Goal: Check status: Check status

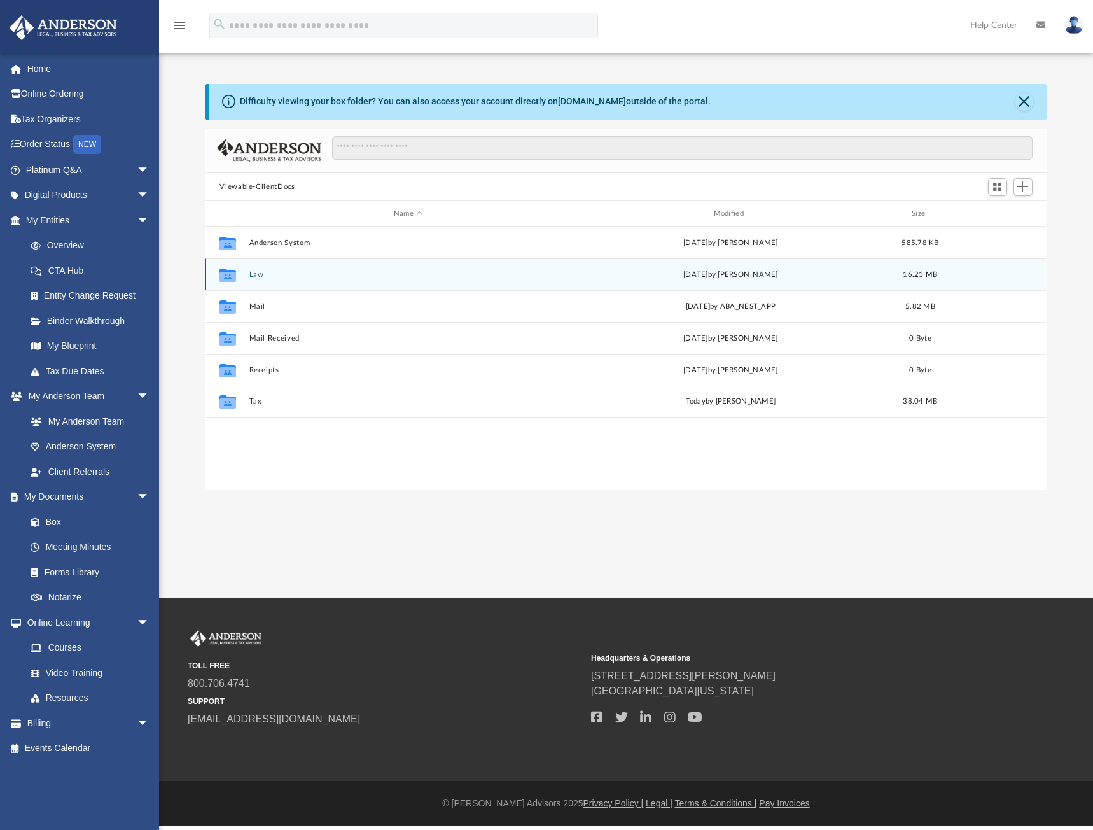
scroll to position [280, 831]
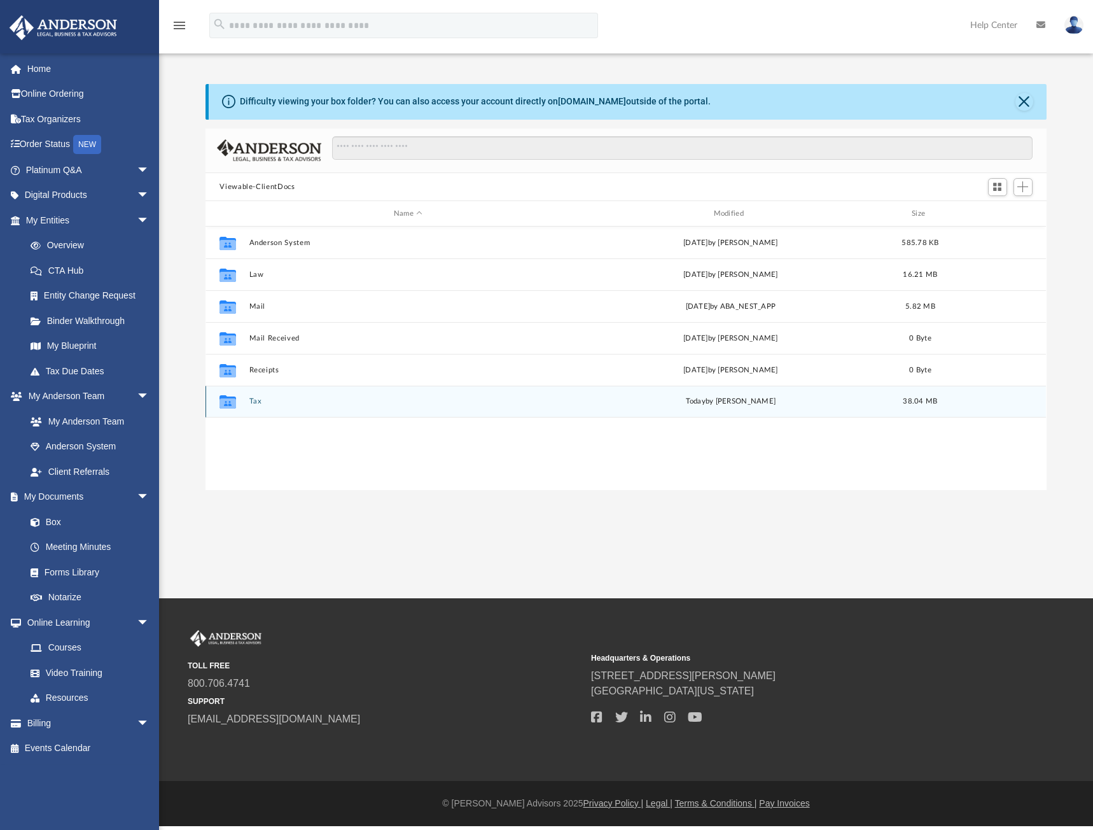
click at [255, 398] on button "Tax" at bounding box center [408, 402] width 318 height 8
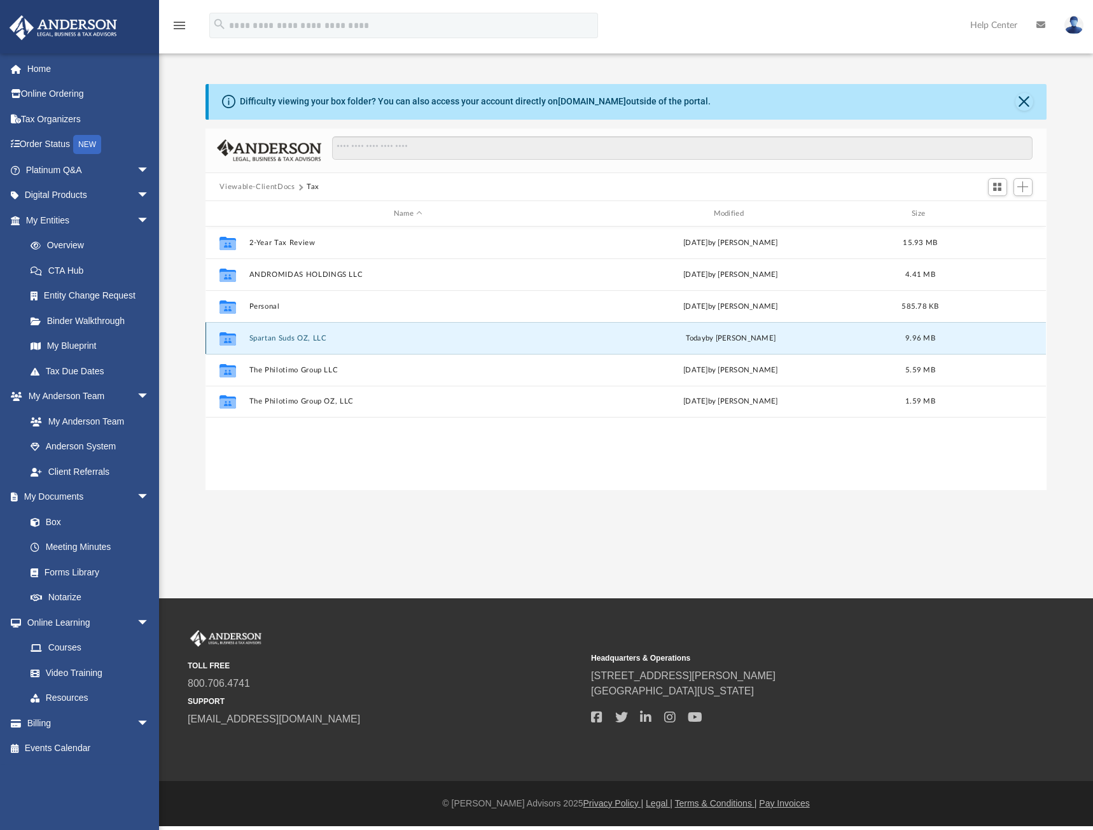
click at [274, 336] on button "Spartan Suds OZ, LLC" at bounding box center [408, 338] width 318 height 8
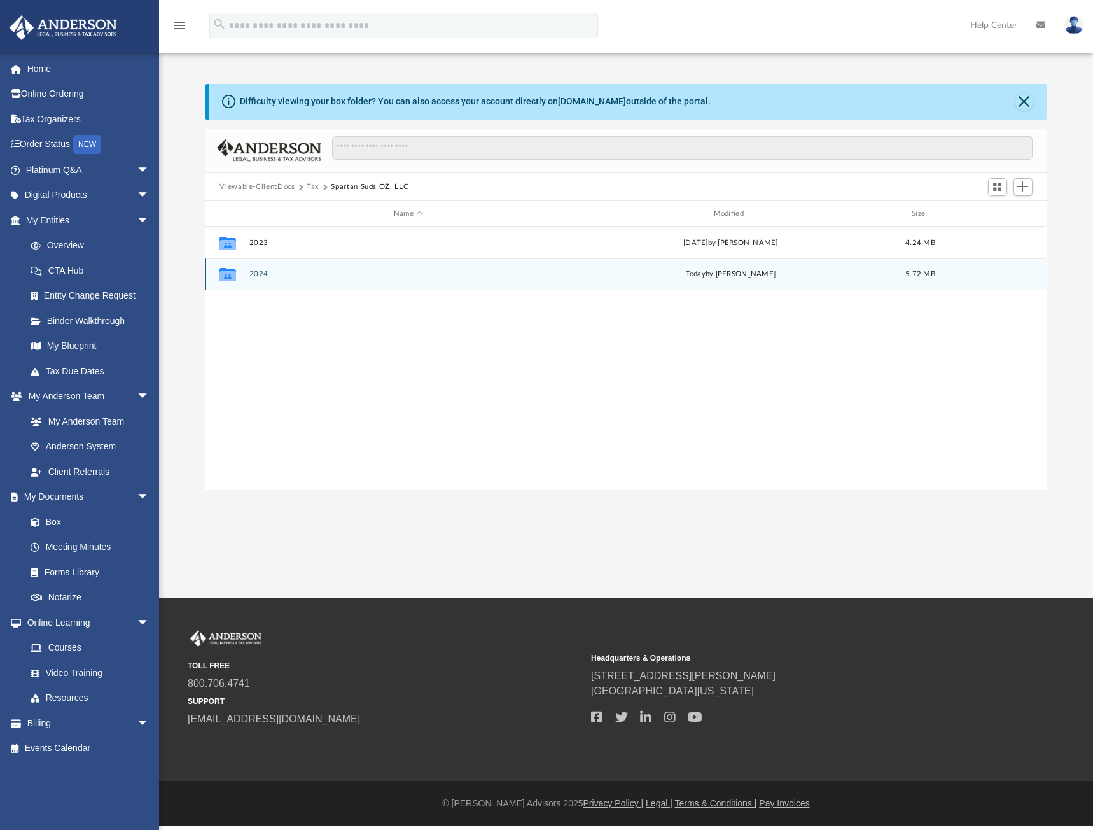
click at [264, 276] on button "2024" at bounding box center [408, 274] width 318 height 8
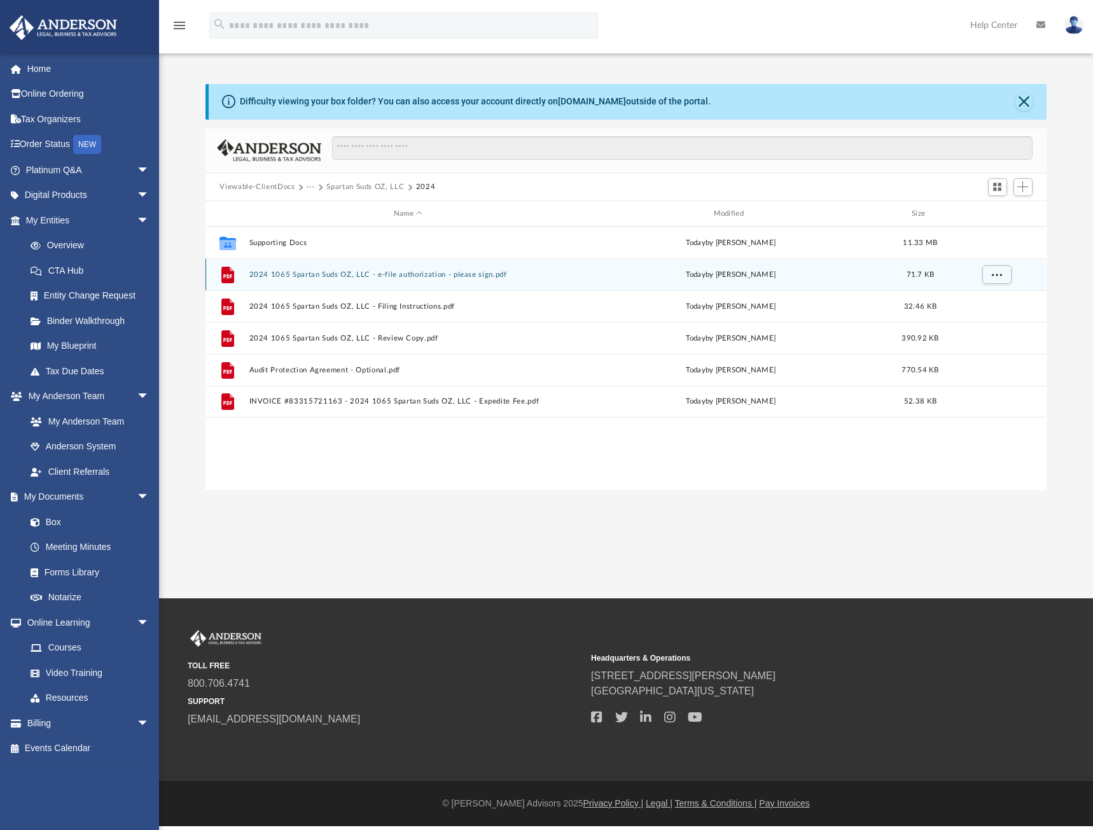
click at [374, 273] on button "2024 1065 Spartan Suds OZ, LLC - e-file authorization - please sign.pdf" at bounding box center [408, 274] width 318 height 8
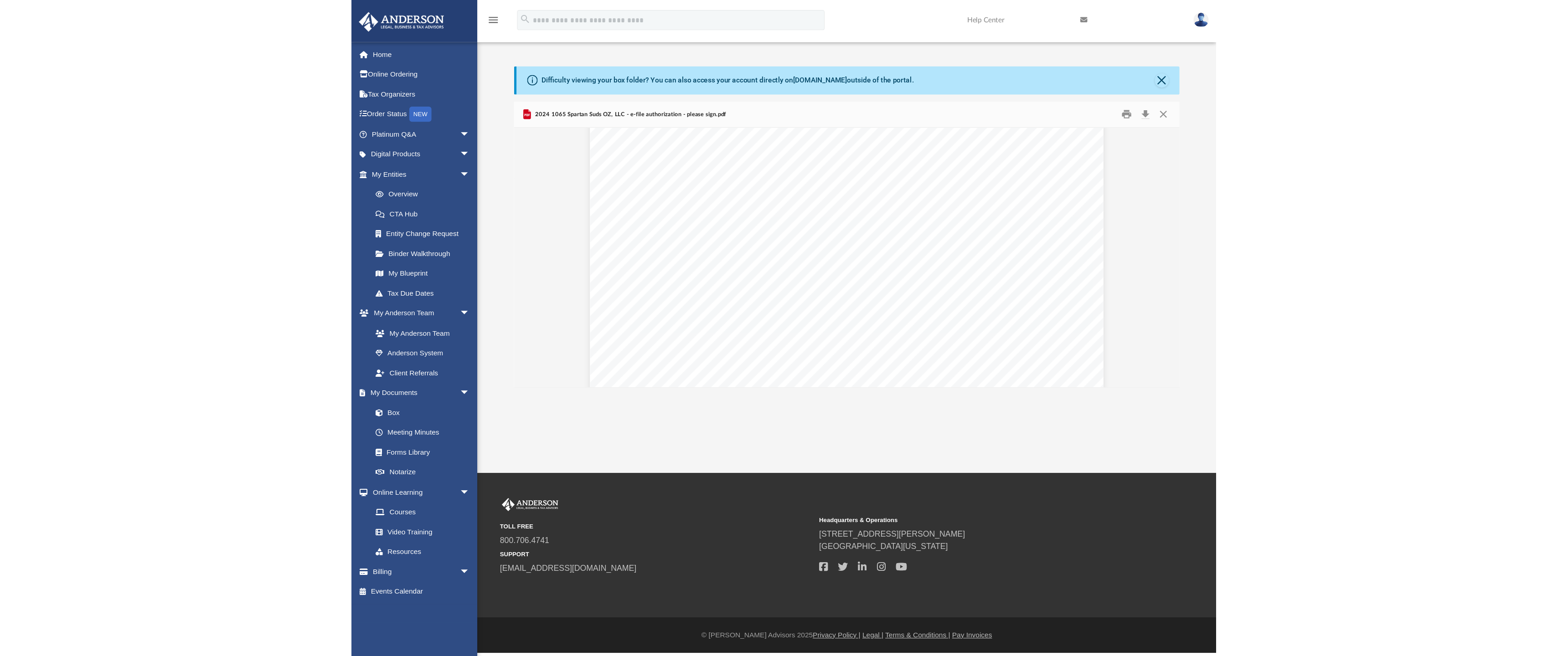
scroll to position [16, 0]
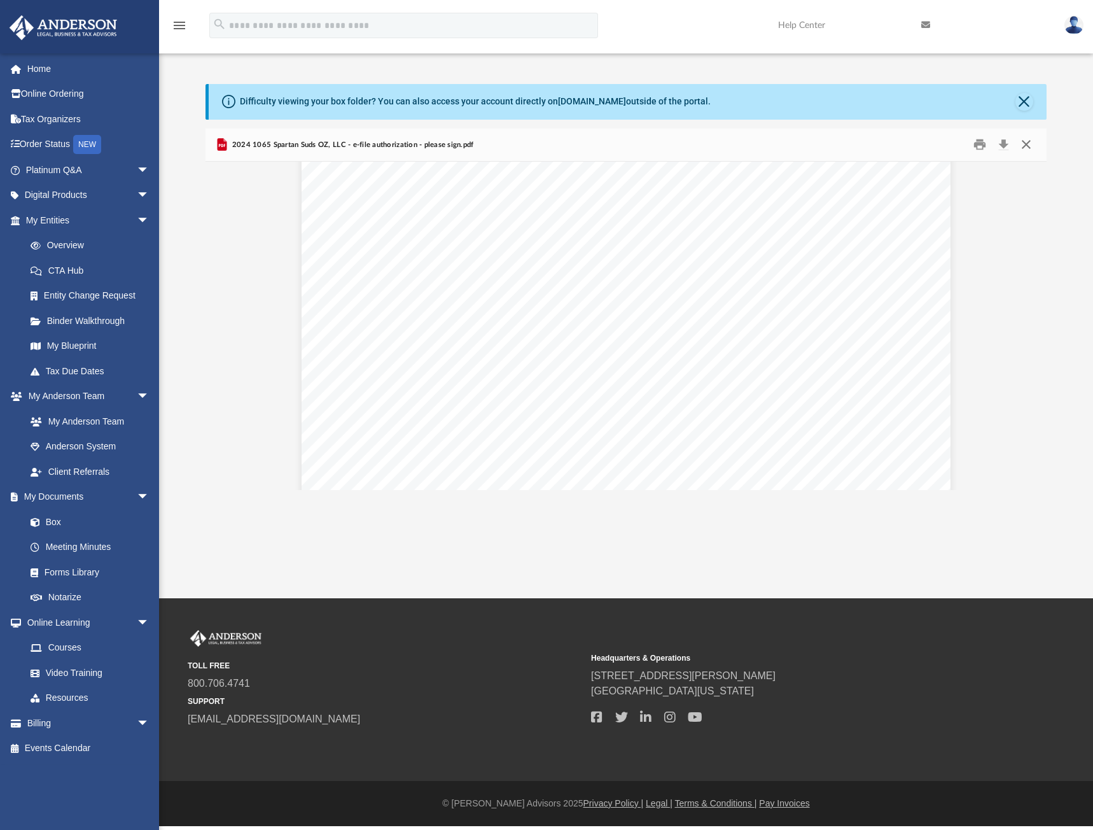
click at [1028, 145] on button "Close" at bounding box center [1026, 145] width 23 height 20
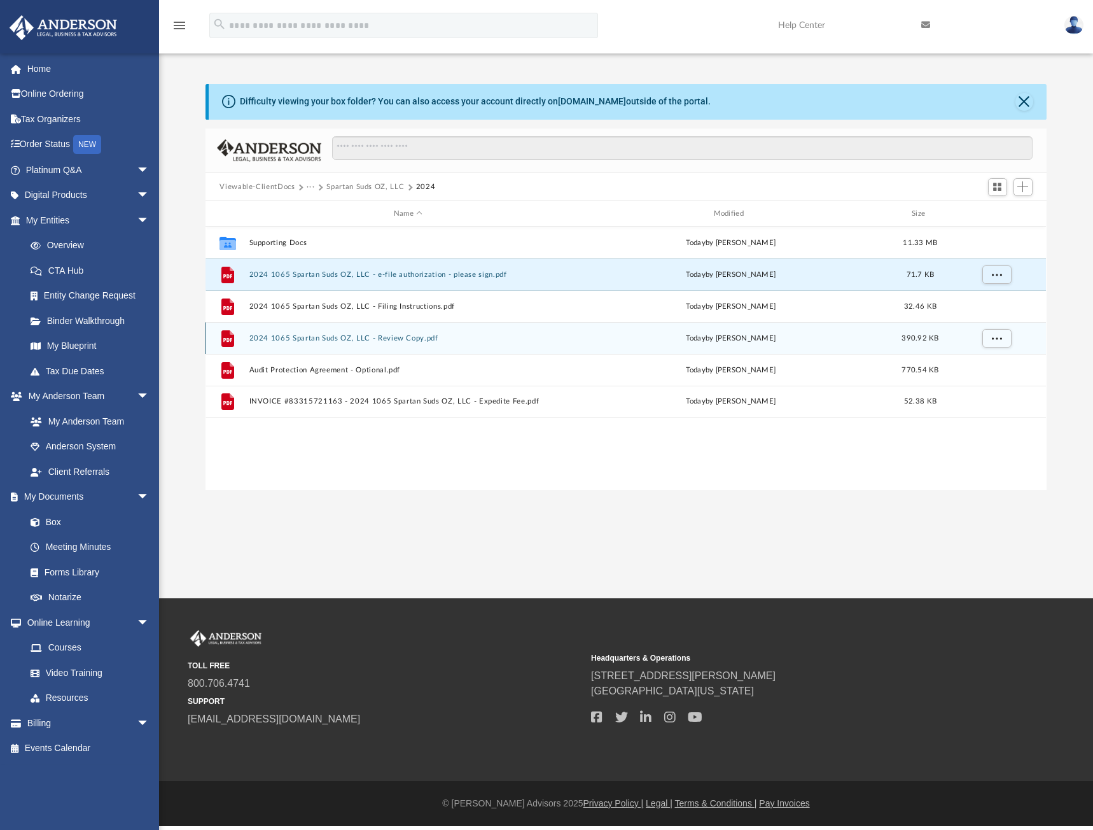
click at [362, 337] on button "2024 1065 Spartan Suds OZ, LLC - Review Copy.pdf" at bounding box center [408, 338] width 318 height 8
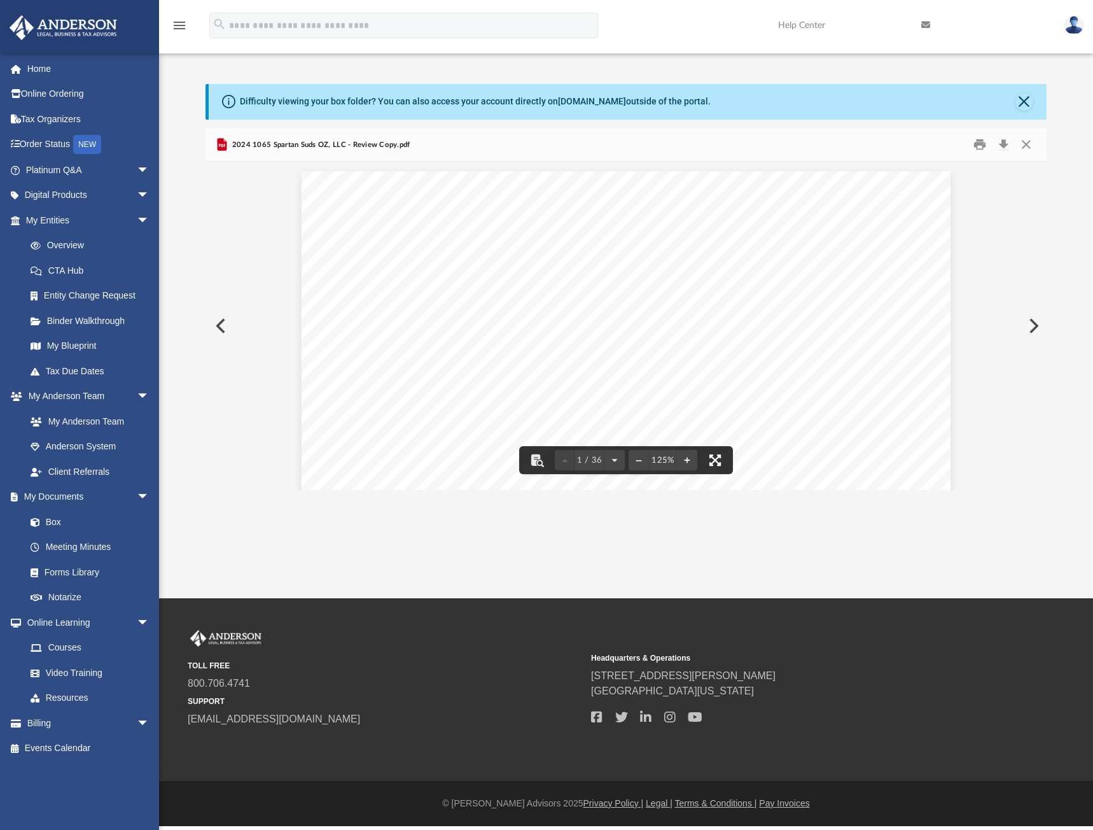
click at [718, 458] on button "File preview" at bounding box center [715, 460] width 28 height 28
click at [64, 648] on link "Courses" at bounding box center [93, 647] width 151 height 25
